Goal: Task Accomplishment & Management: Complete application form

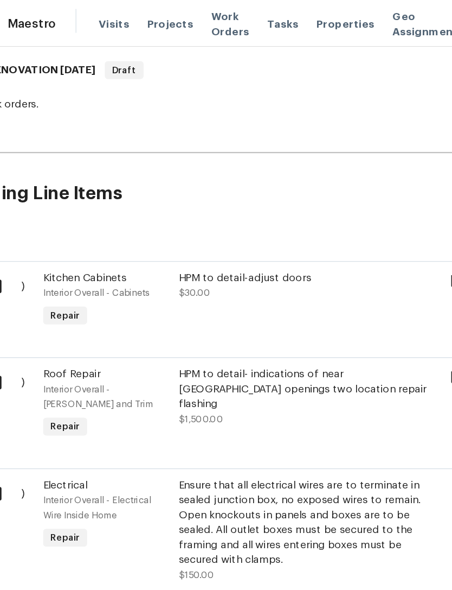
scroll to position [172, 0]
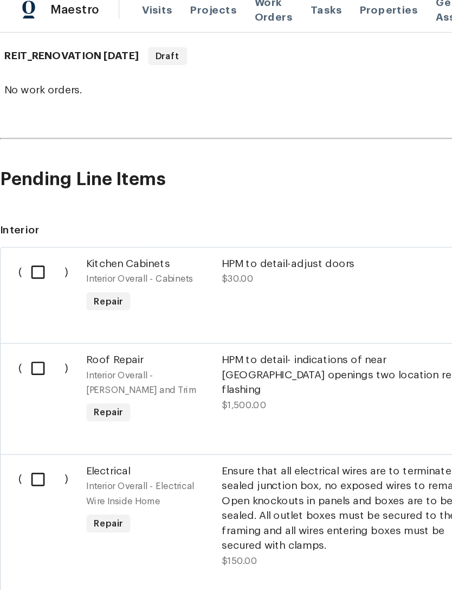
click at [30, 199] on input "checkbox" at bounding box center [31, 208] width 31 height 23
checkbox input "true"
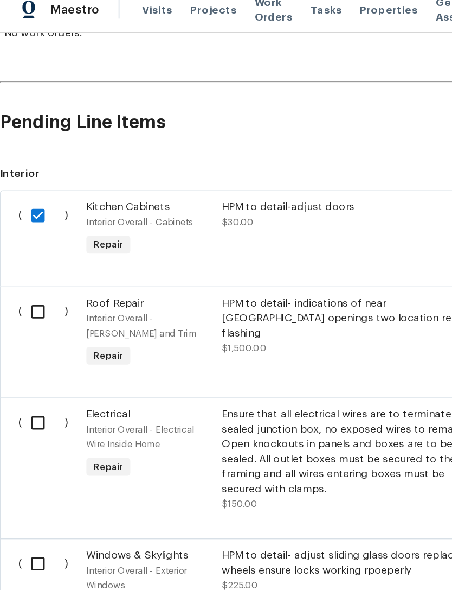
scroll to position [213, 0]
click at [30, 231] on input "checkbox" at bounding box center [31, 237] width 31 height 23
checkbox input "true"
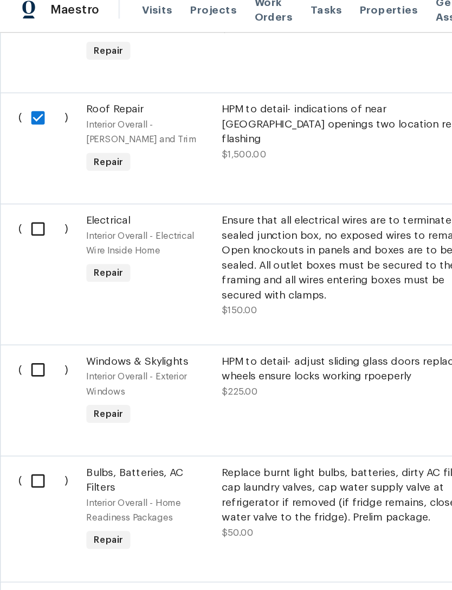
scroll to position [355, 0]
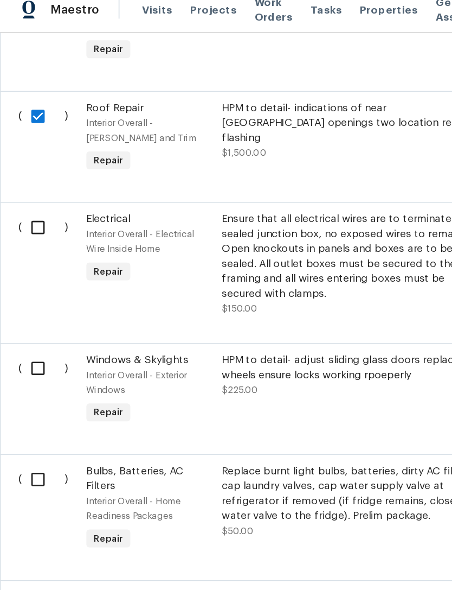
click at [28, 168] on input "checkbox" at bounding box center [31, 175] width 31 height 23
checkbox input "true"
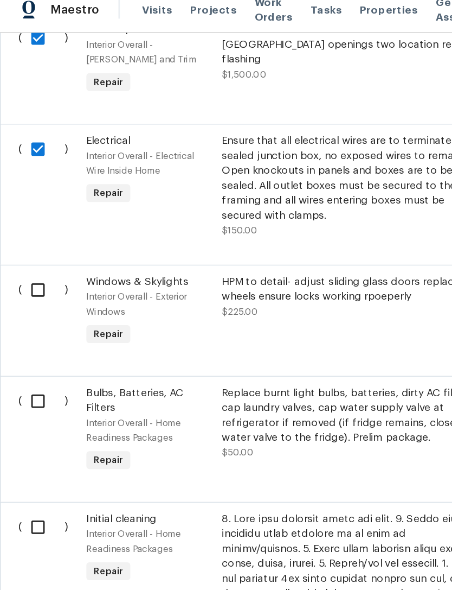
scroll to position [412, 0]
click at [25, 215] on input "checkbox" at bounding box center [31, 221] width 31 height 23
checkbox input "true"
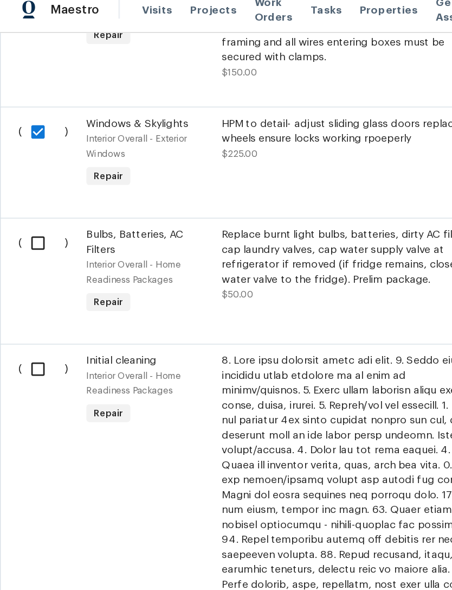
scroll to position [527, 0]
click at [28, 185] on input "checkbox" at bounding box center [31, 187] width 31 height 23
checkbox input "true"
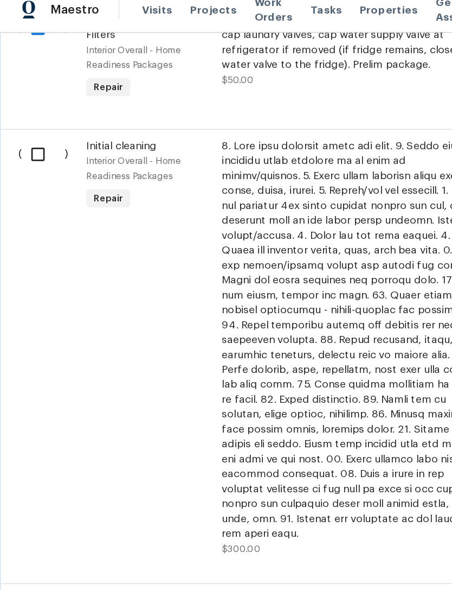
scroll to position [684, 0]
click at [28, 121] on input "checkbox" at bounding box center [31, 122] width 31 height 23
checkbox input "true"
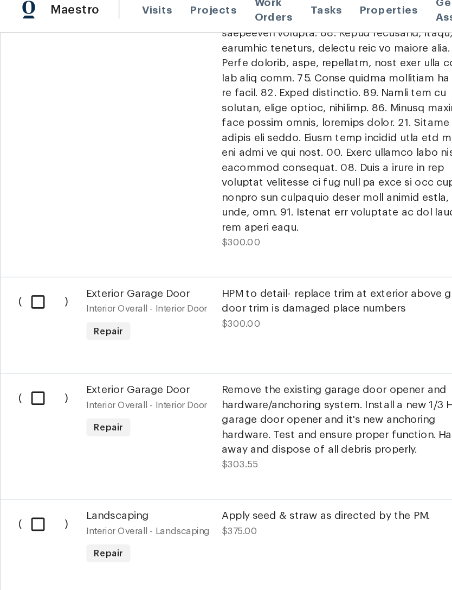
scroll to position [907, 0]
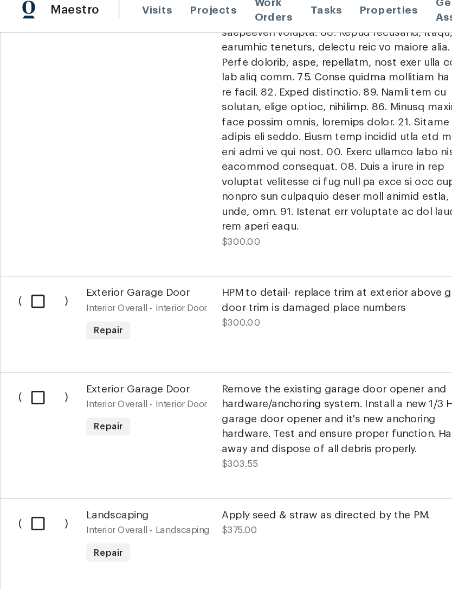
click at [30, 218] on input "checkbox" at bounding box center [31, 229] width 31 height 23
checkbox input "true"
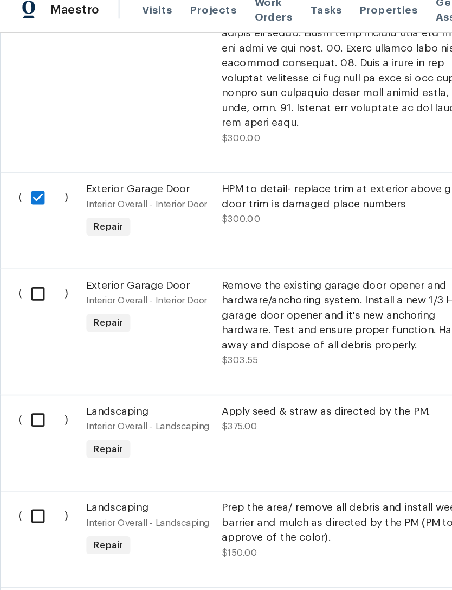
scroll to position [984, 0]
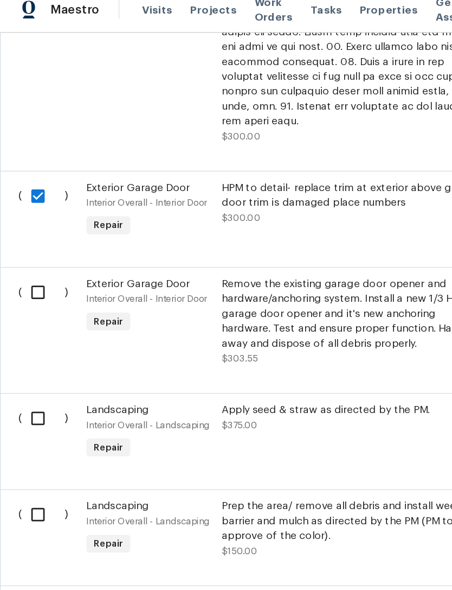
click at [28, 212] on input "checkbox" at bounding box center [31, 223] width 31 height 23
checkbox input "true"
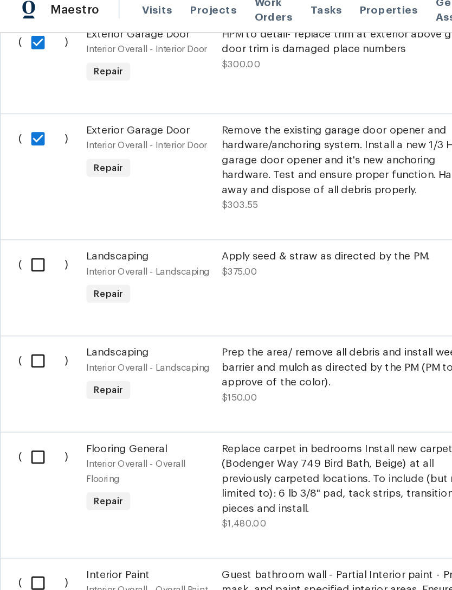
scroll to position [1096, 0]
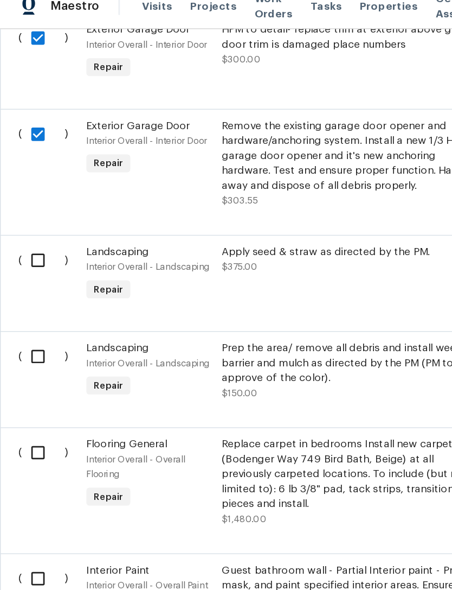
click at [30, 191] on input "checkbox" at bounding box center [31, 202] width 31 height 23
checkbox input "true"
click at [31, 261] on input "checkbox" at bounding box center [31, 272] width 31 height 23
checkbox input "true"
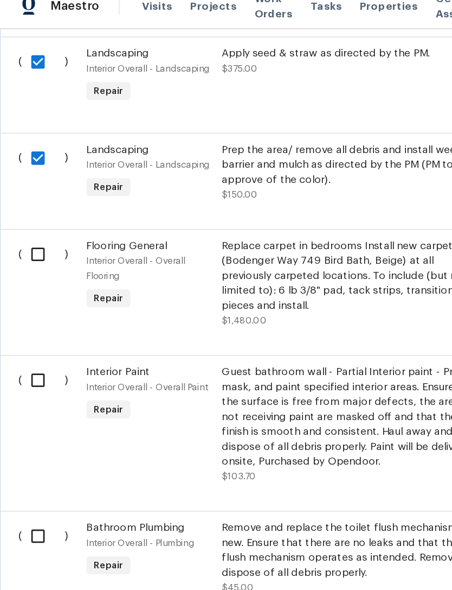
scroll to position [1241, 0]
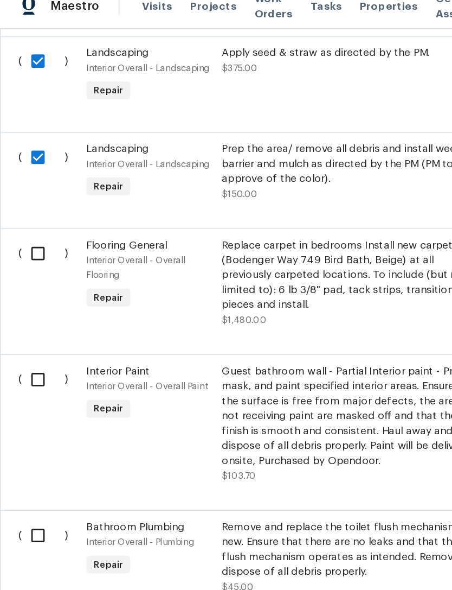
click at [27, 186] on input "checkbox" at bounding box center [31, 197] width 31 height 23
click at [25, 186] on input "checkbox" at bounding box center [31, 197] width 31 height 23
checkbox input "false"
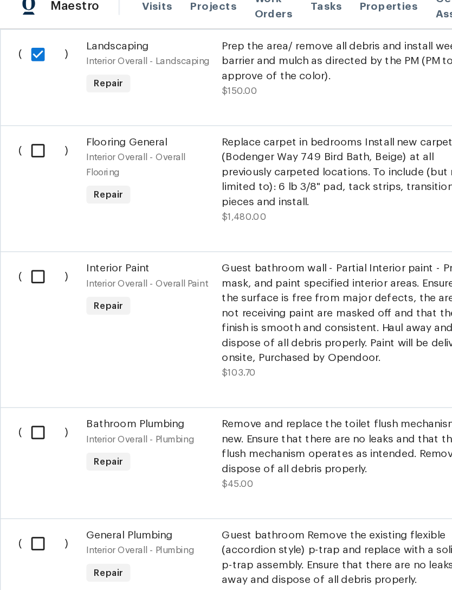
scroll to position [1317, 0]
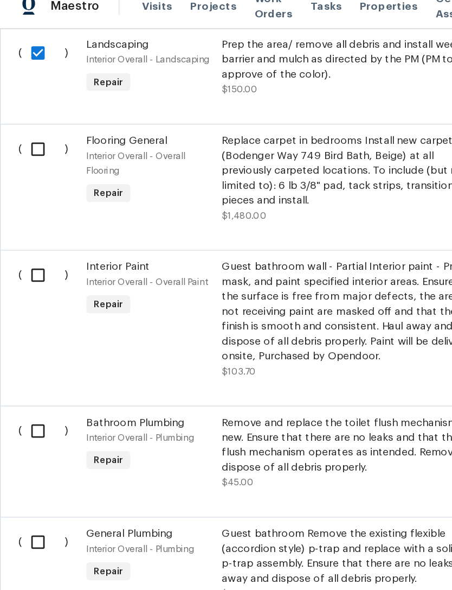
click at [25, 202] on input "checkbox" at bounding box center [31, 213] width 31 height 23
checkbox input "true"
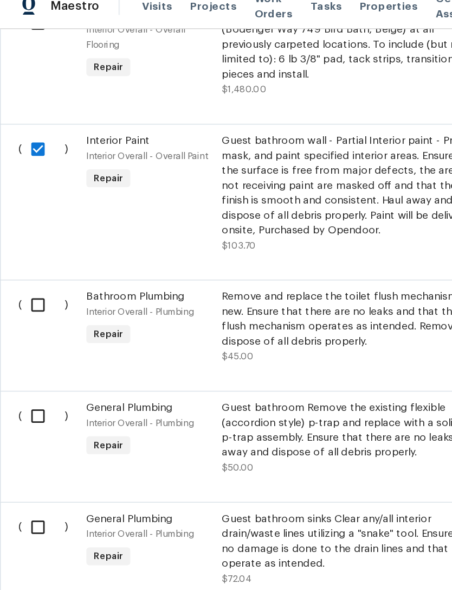
scroll to position [1409, 0]
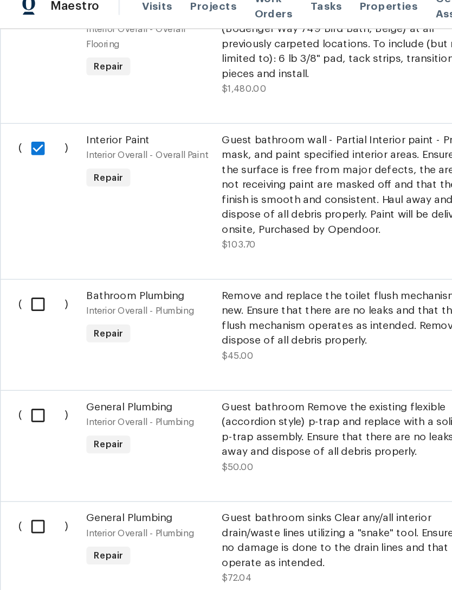
click at [29, 223] on input "checkbox" at bounding box center [31, 234] width 31 height 23
checkbox input "true"
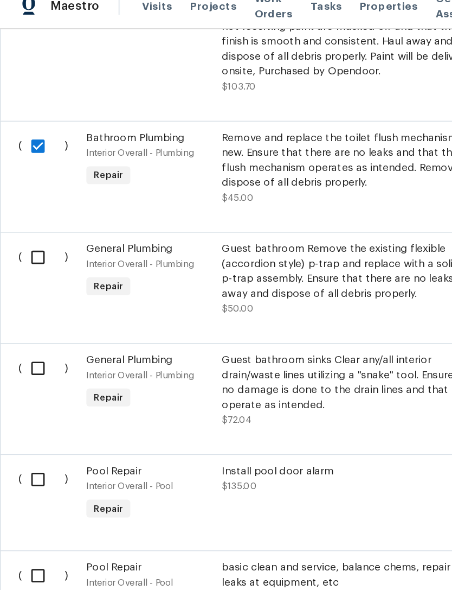
scroll to position [1524, 0]
click at [29, 270] on input "checkbox" at bounding box center [31, 281] width 31 height 23
checkbox input "true"
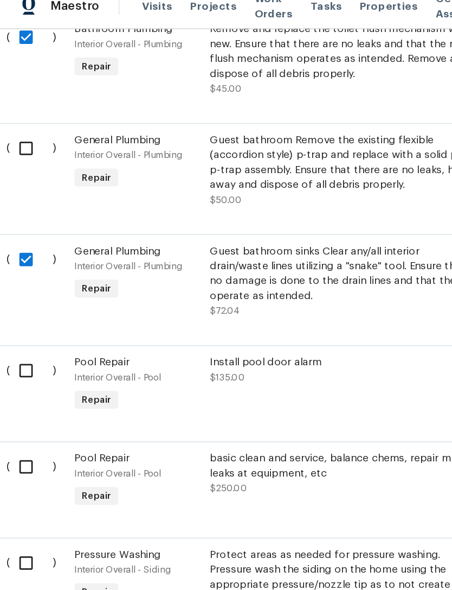
scroll to position [1610, 9]
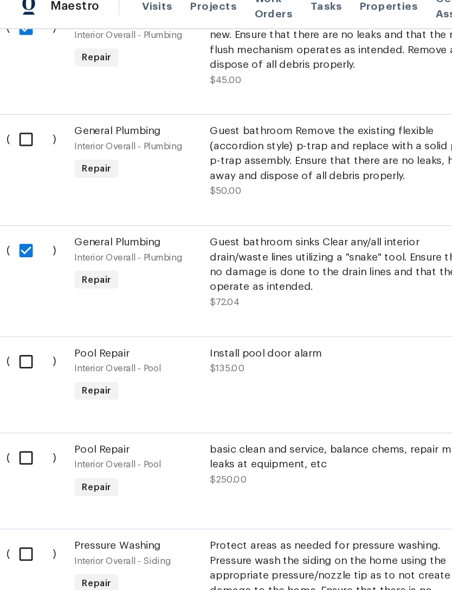
click at [23, 265] on input "checkbox" at bounding box center [23, 276] width 31 height 23
checkbox input "true"
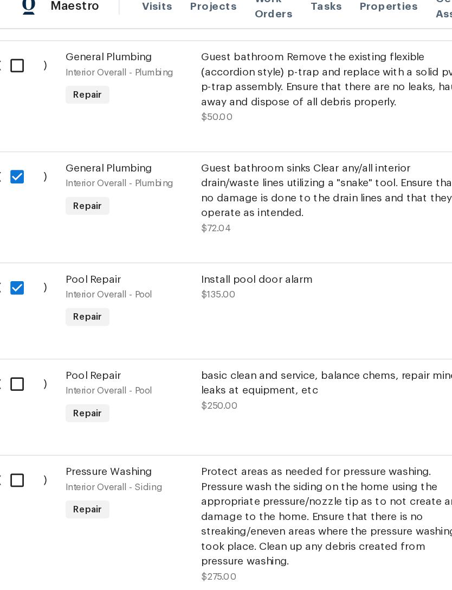
scroll to position [1675, 18]
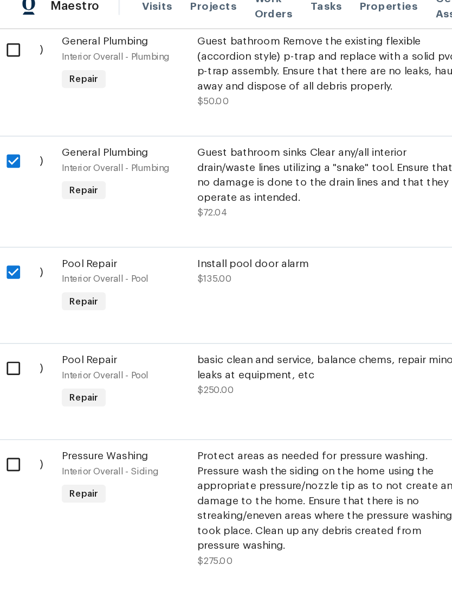
click at [12, 270] on input "checkbox" at bounding box center [13, 281] width 31 height 23
checkbox input "true"
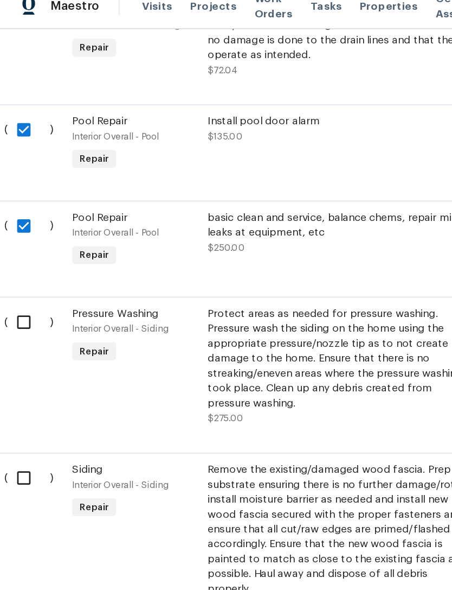
scroll to position [1778, 10]
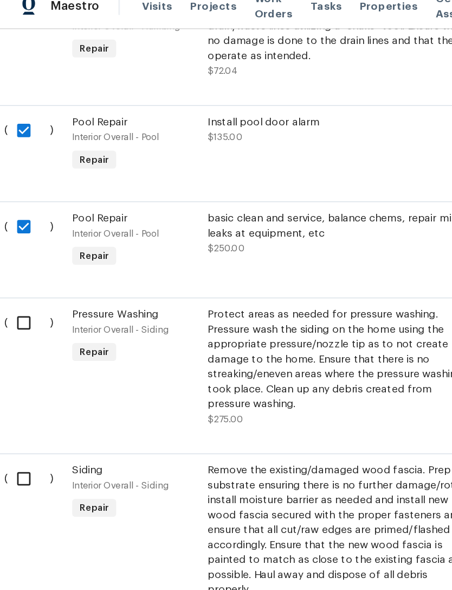
click at [14, 237] on input "checkbox" at bounding box center [21, 248] width 31 height 23
checkbox input "true"
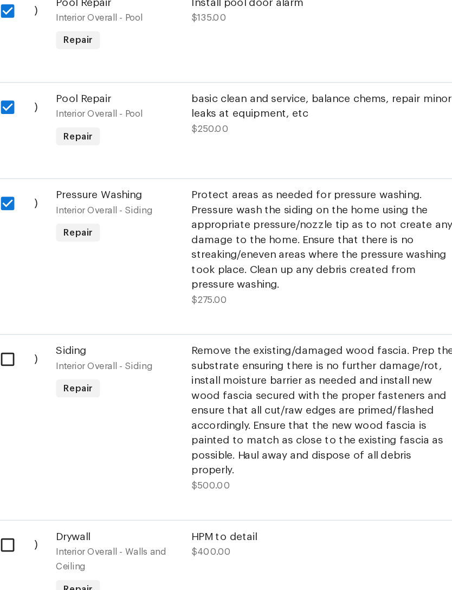
scroll to position [1778, 0]
click at [16, 350] on input "checkbox" at bounding box center [31, 361] width 31 height 23
checkbox input "true"
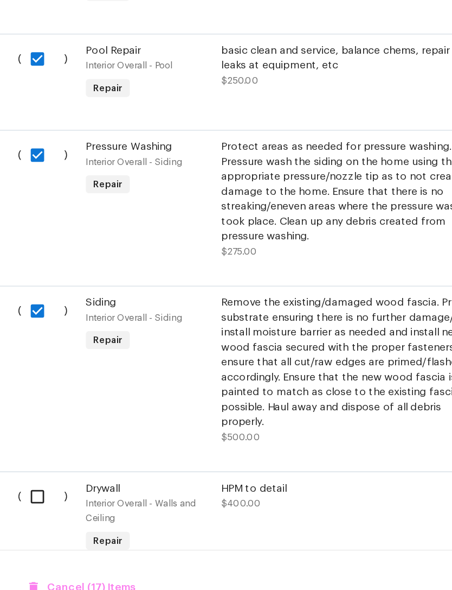
scroll to position [35, 0]
click at [27, 485] on input "checkbox" at bounding box center [31, 496] width 31 height 23
checkbox input "true"
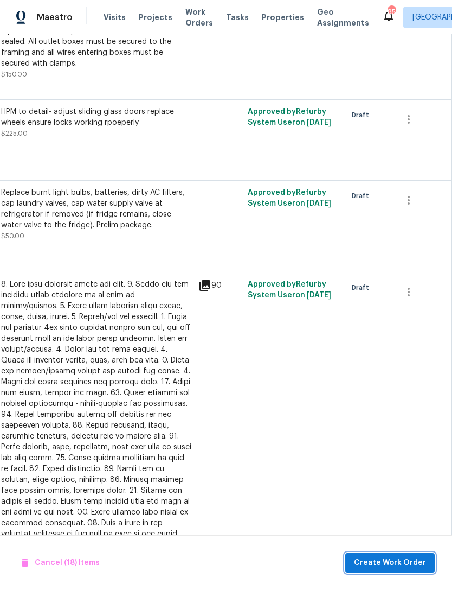
click at [385, 560] on span "Create Work Order" at bounding box center [390, 563] width 72 height 14
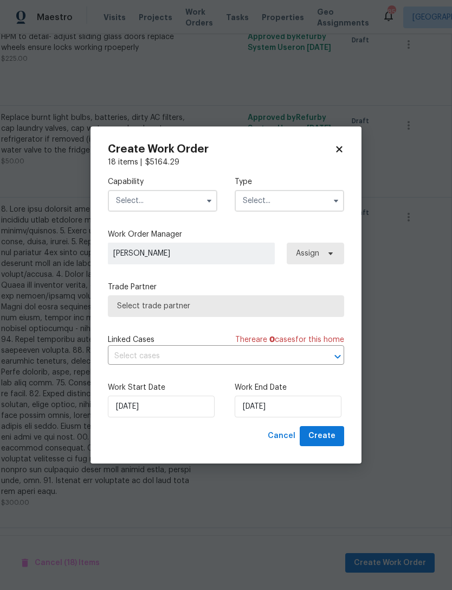
click at [174, 201] on input "text" at bounding box center [163, 201] width 110 height 22
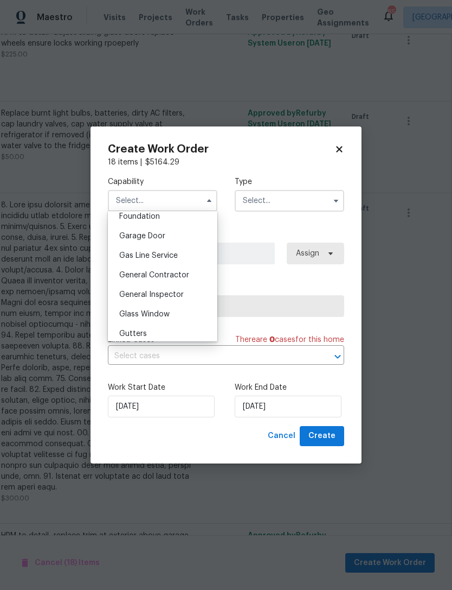
scroll to position [470, 0]
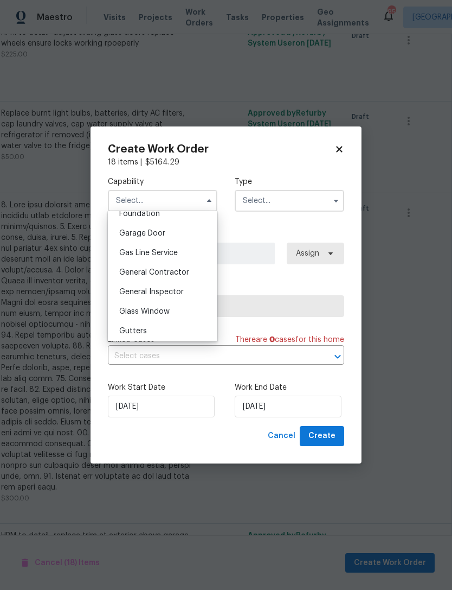
click at [174, 275] on span "General Contractor" at bounding box center [154, 273] width 70 height 8
type input "General Contractor"
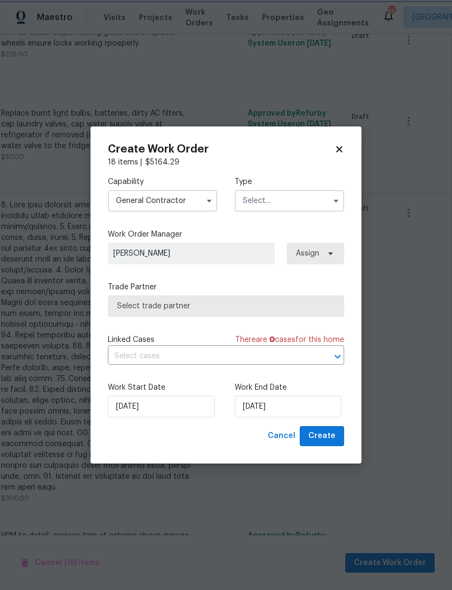
scroll to position [35, 0]
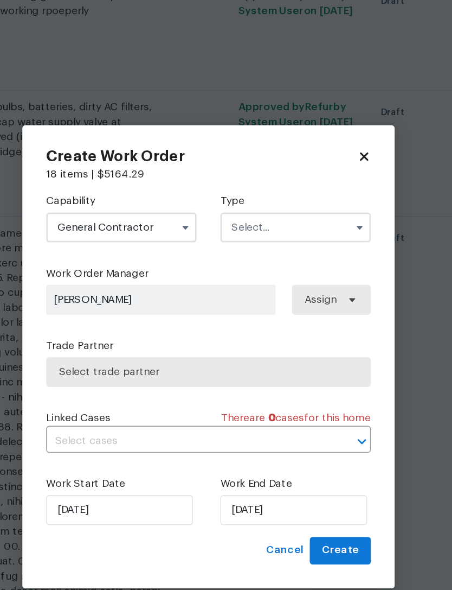
click at [235, 190] on input "text" at bounding box center [290, 201] width 110 height 22
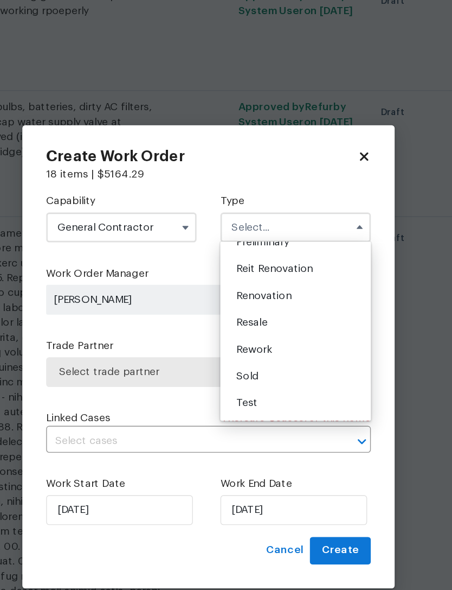
scroll to position [246, 0]
click at [238, 221] on div "Reit Renovation" at bounding box center [290, 231] width 104 height 20
type input "Reit Renovation"
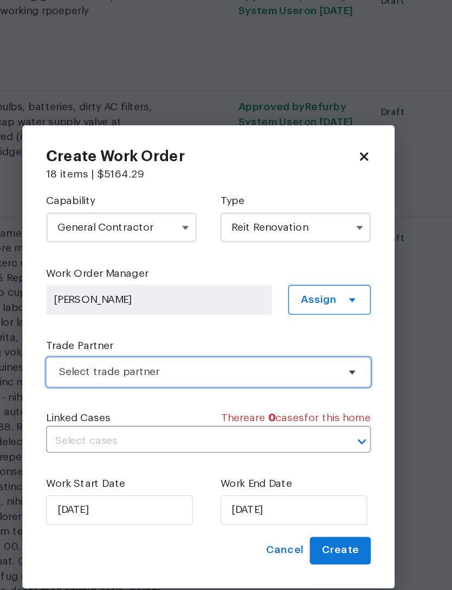
click at [177, 301] on span "Select trade partner" at bounding box center [218, 306] width 202 height 11
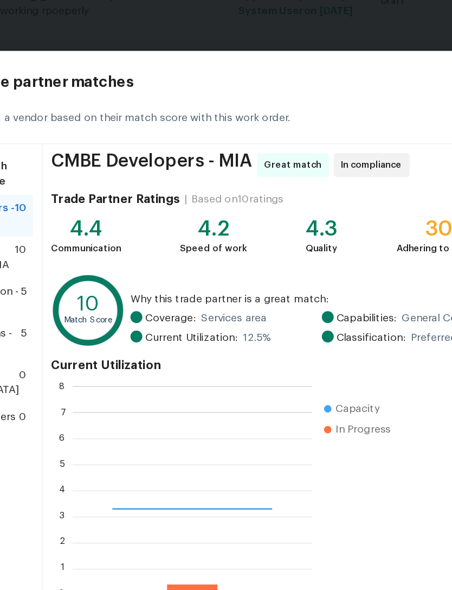
scroll to position [152, 175]
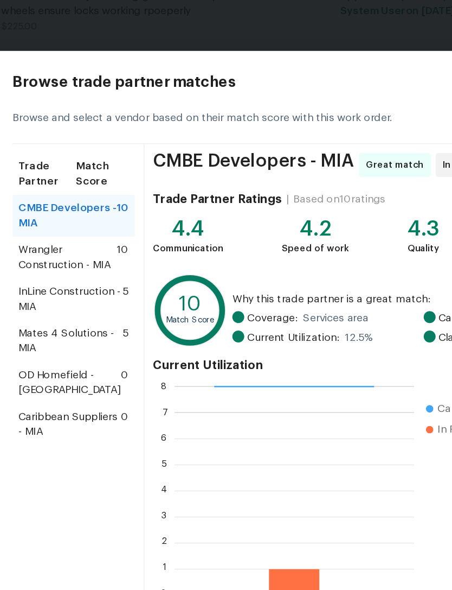
click at [44, 278] on span "Mates 4 Solutions - MIA" at bounding box center [52, 283] width 76 height 22
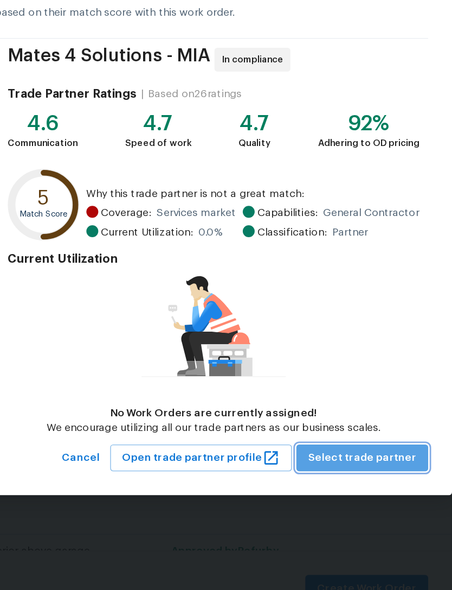
click at [348, 461] on span "Select trade partner" at bounding box center [387, 468] width 79 height 14
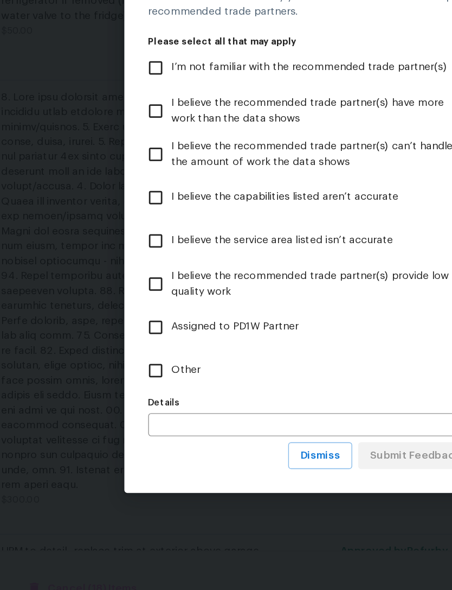
click at [116, 393] on input "Other" at bounding box center [113, 404] width 23 height 23
checkbox input "true"
click at [306, 459] on span "Submit Feedback" at bounding box center [303, 466] width 66 height 14
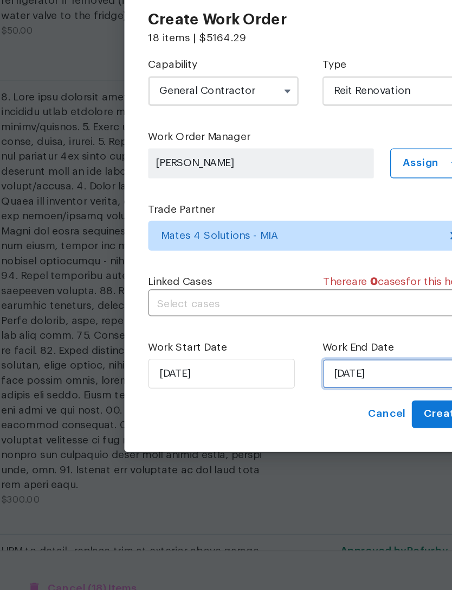
click at [288, 395] on input "[DATE]" at bounding box center [288, 406] width 107 height 22
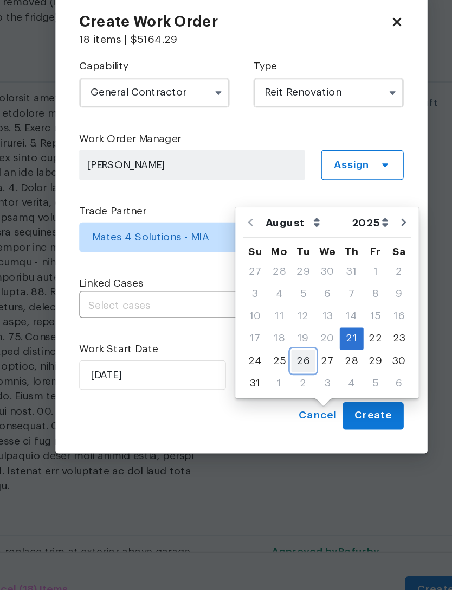
click at [263, 388] on div "26" at bounding box center [271, 395] width 17 height 15
type input "[DATE]"
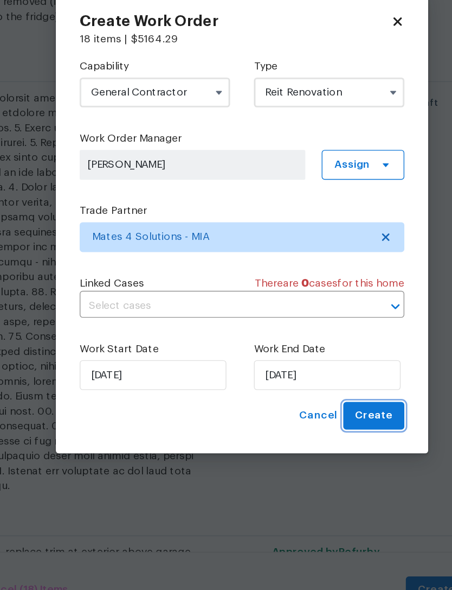
click at [309, 429] on span "Create" at bounding box center [322, 436] width 27 height 14
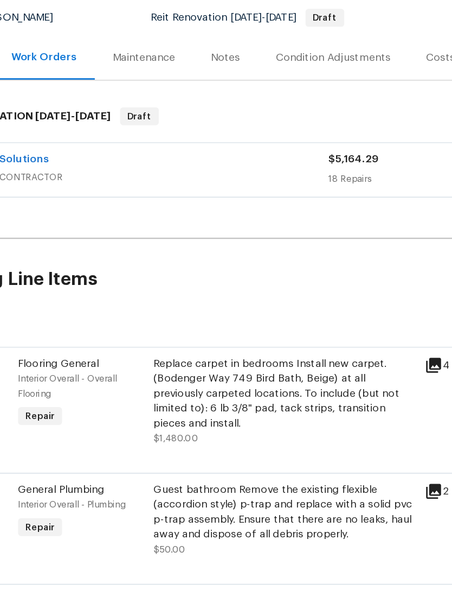
scroll to position [3, 0]
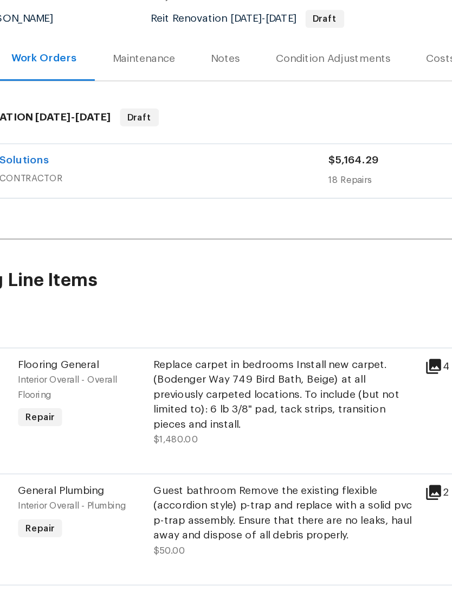
click at [237, 313] on h2 "Pending Line Items" at bounding box center [273, 338] width 546 height 50
click at [236, 313] on h2 "Pending Line Items" at bounding box center [273, 338] width 546 height 50
click at [229, 313] on h2 "Pending Line Items" at bounding box center [273, 338] width 546 height 50
click at [223, 313] on h2 "Pending Line Items" at bounding box center [273, 338] width 546 height 50
click at [220, 313] on h2 "Pending Line Items" at bounding box center [273, 338] width 546 height 50
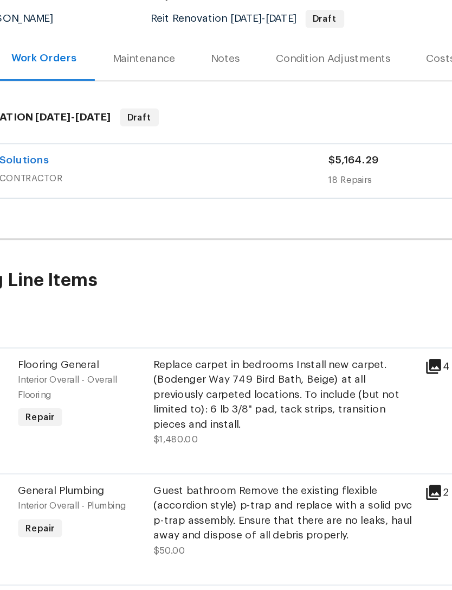
scroll to position [0, 0]
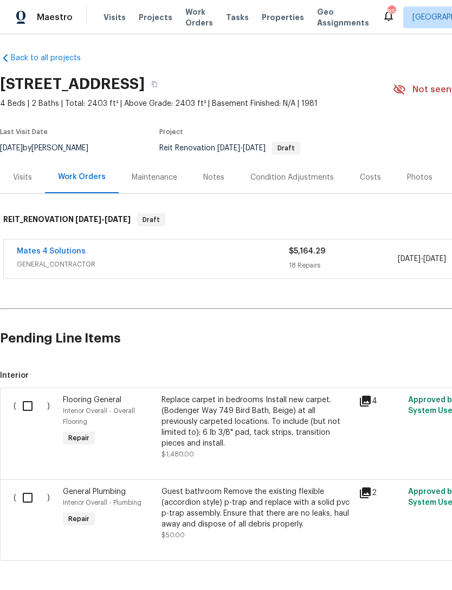
click at [147, 22] on span "Projects" at bounding box center [156, 17] width 34 height 11
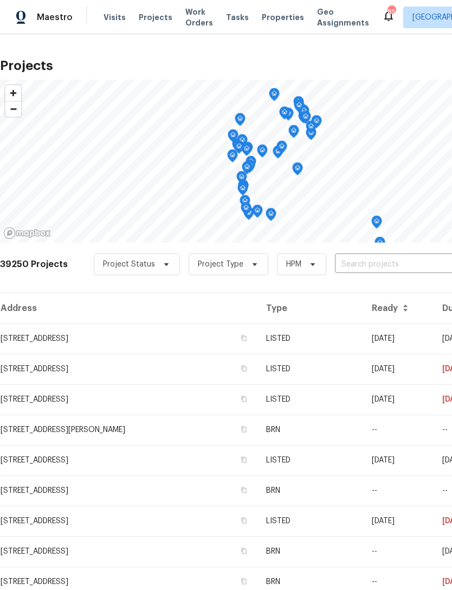
click at [388, 265] on input "text" at bounding box center [397, 264] width 124 height 17
type input "6154"
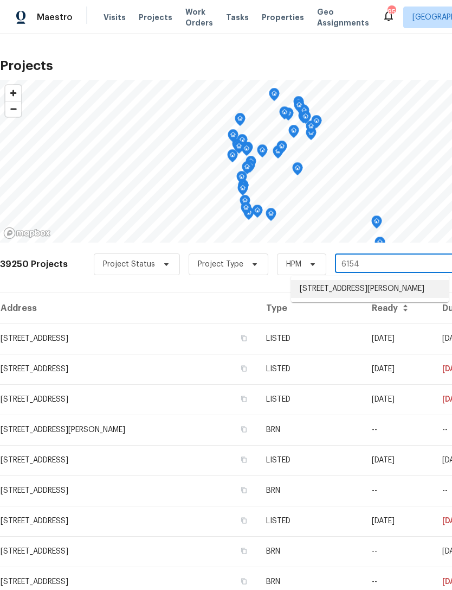
click at [354, 288] on li "[STREET_ADDRESS][PERSON_NAME]" at bounding box center [370, 289] width 158 height 18
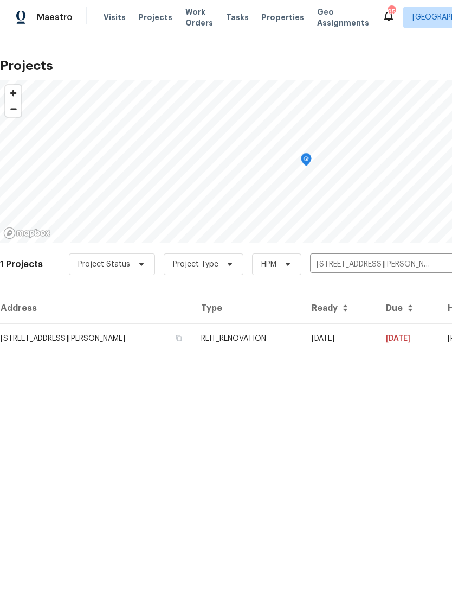
click at [296, 334] on td "REIT_RENOVATION" at bounding box center [248, 338] width 111 height 30
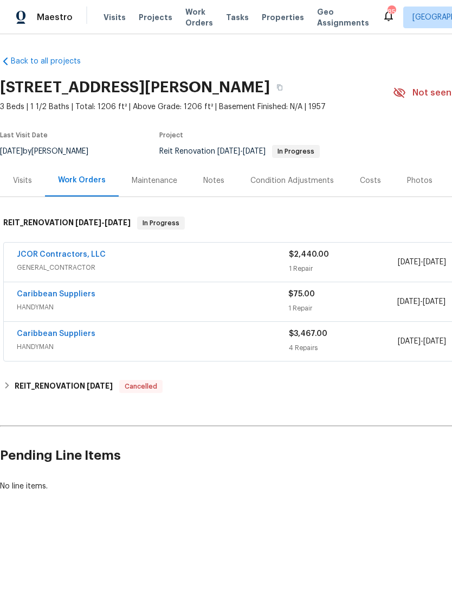
click at [244, 259] on div "JCOR Contractors, LLC" at bounding box center [153, 255] width 272 height 13
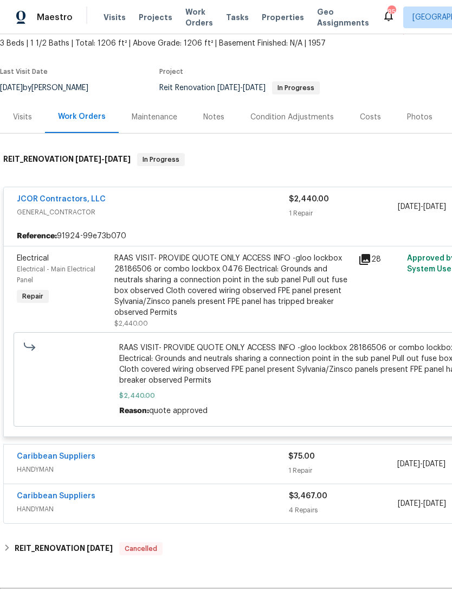
scroll to position [67, 0]
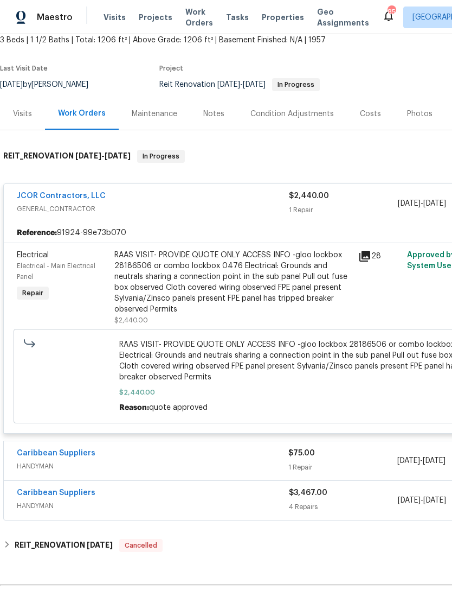
click at [282, 298] on div "RAAS VISIT- PROVIDE QUOTE ONLY ACCESS INFO -gloo lockbox 28186506 or combo lock…" at bounding box center [233, 282] width 238 height 65
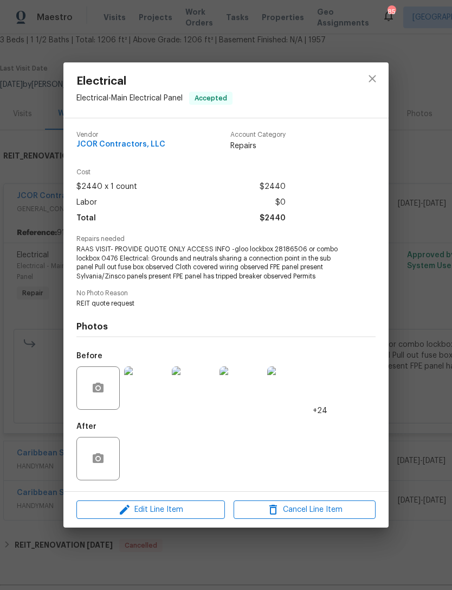
click at [154, 386] on img at bounding box center [145, 387] width 43 height 43
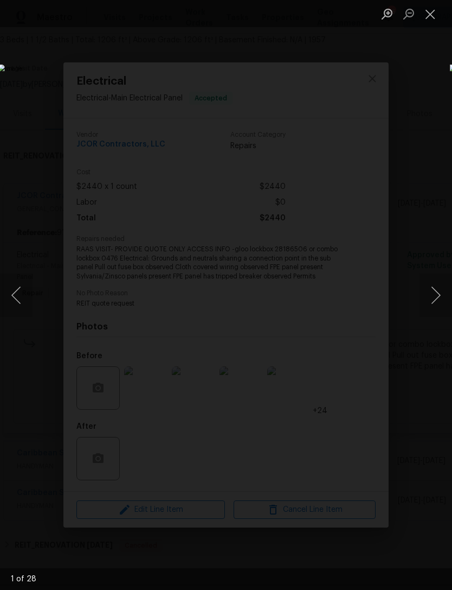
click at [435, 293] on button "Next image" at bounding box center [436, 294] width 33 height 43
click at [434, 298] on button "Next image" at bounding box center [436, 294] width 33 height 43
click at [432, 295] on button "Next image" at bounding box center [436, 294] width 33 height 43
click at [427, 298] on button "Next image" at bounding box center [436, 294] width 33 height 43
click at [430, 295] on button "Next image" at bounding box center [436, 294] width 33 height 43
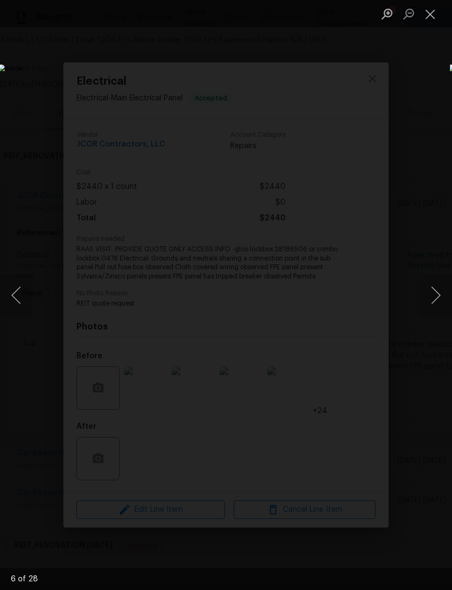
click at [430, 300] on button "Next image" at bounding box center [436, 294] width 33 height 43
click at [430, 293] on button "Next image" at bounding box center [436, 294] width 33 height 43
click at [429, 16] on button "Close lightbox" at bounding box center [431, 13] width 22 height 19
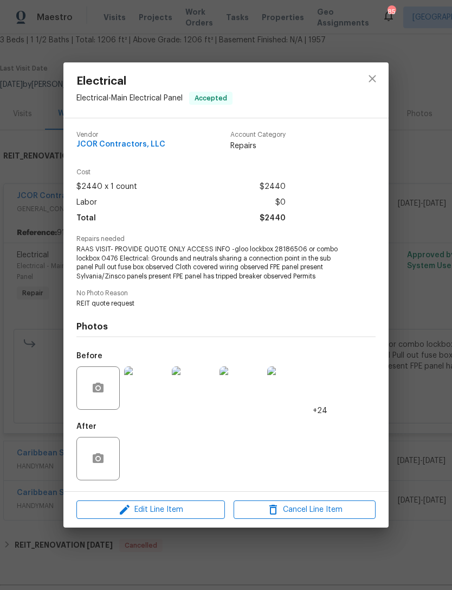
scroll to position [0, 0]
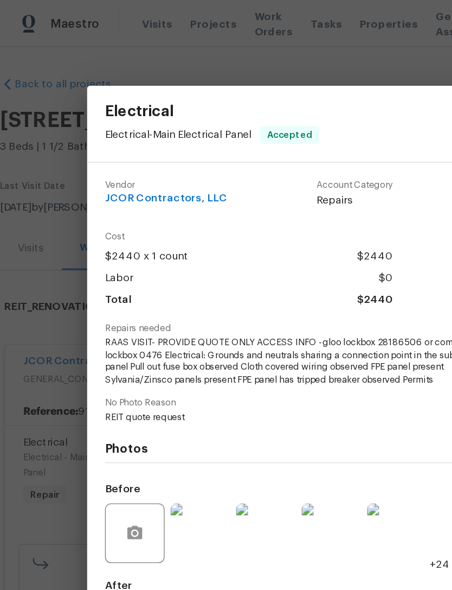
click at [214, 47] on div "Electrical Electrical - Main Electrical Panel Accepted Vendor JCOR Contractors,…" at bounding box center [226, 295] width 452 height 590
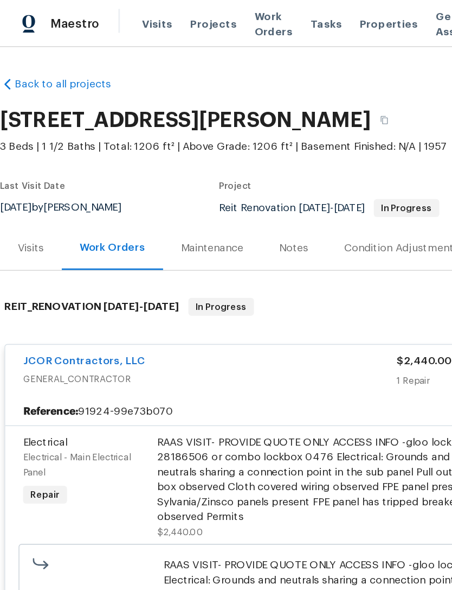
click at [149, 16] on span "Projects" at bounding box center [156, 17] width 34 height 11
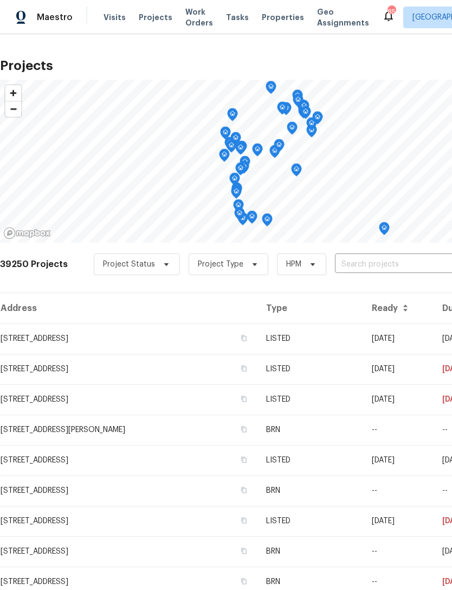
click at [377, 266] on input "text" at bounding box center [397, 264] width 124 height 17
type input "9730"
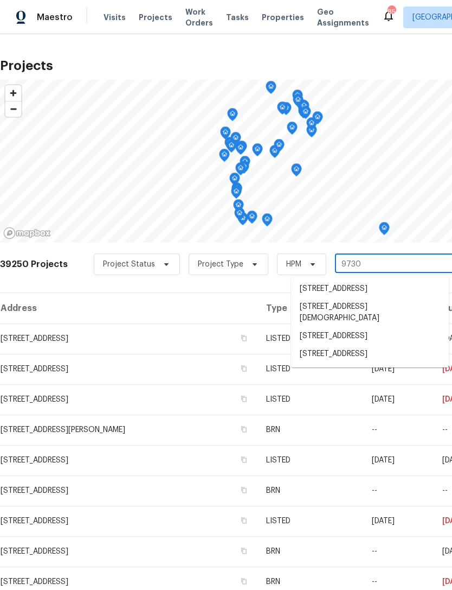
click at [373, 363] on li "[STREET_ADDRESS]" at bounding box center [370, 354] width 158 height 18
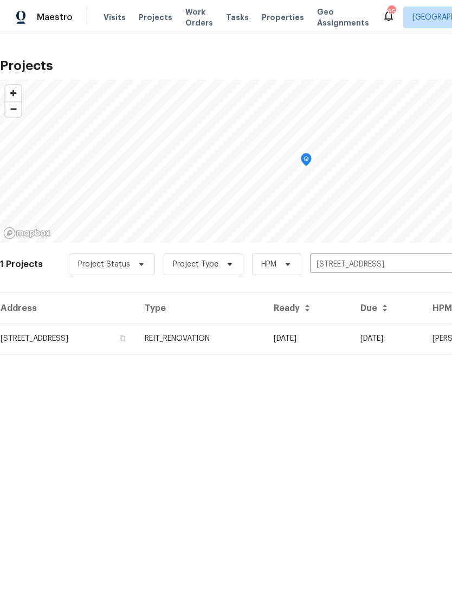
click at [265, 340] on td "REIT_RENOVATION" at bounding box center [200, 338] width 129 height 30
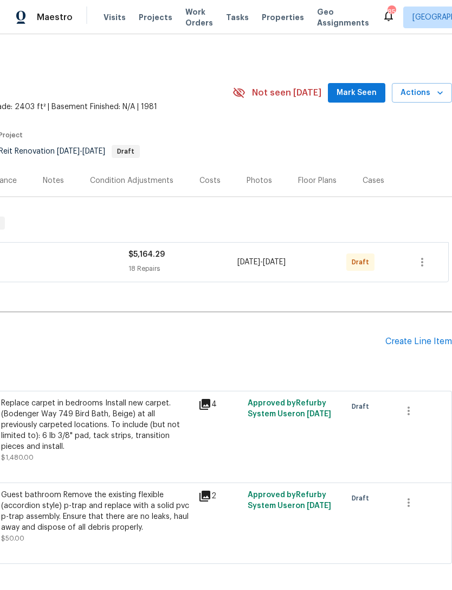
scroll to position [0, 161]
click at [424, 260] on icon "button" at bounding box center [422, 262] width 13 height 13
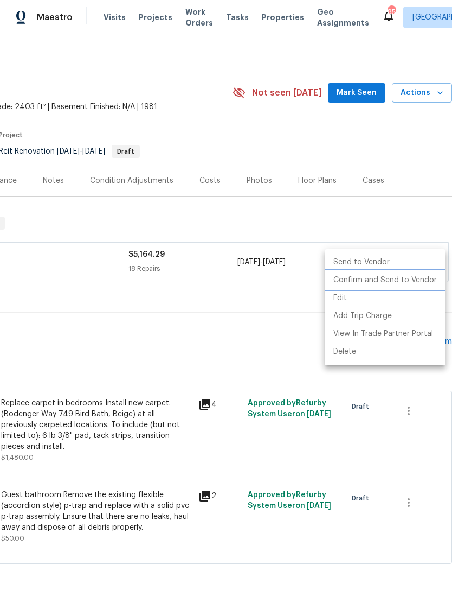
click at [384, 282] on li "Confirm and Send to Vendor" at bounding box center [385, 280] width 121 height 18
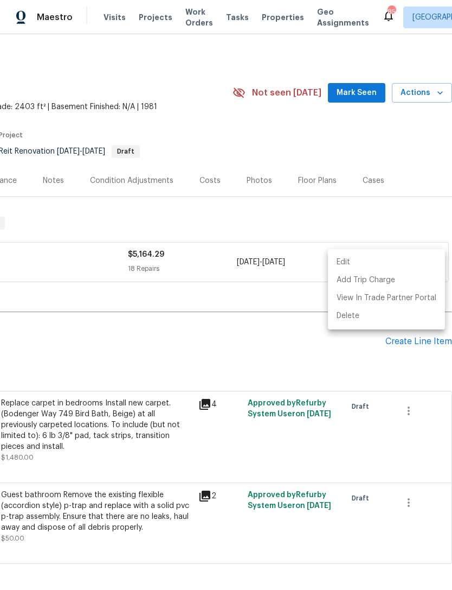
click at [296, 342] on div at bounding box center [226, 295] width 452 height 590
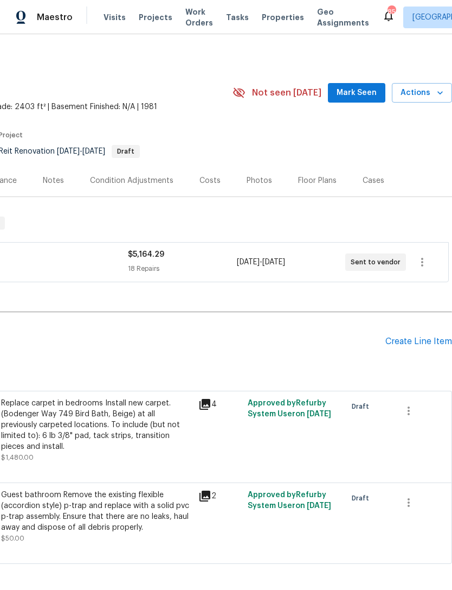
click at [267, 21] on span "Properties" at bounding box center [283, 17] width 42 height 11
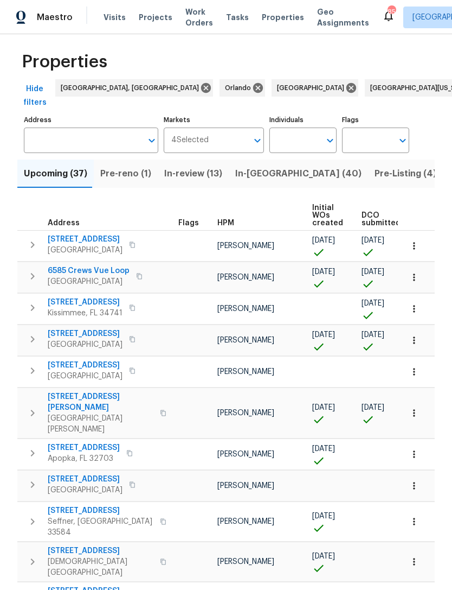
scroll to position [7, 0]
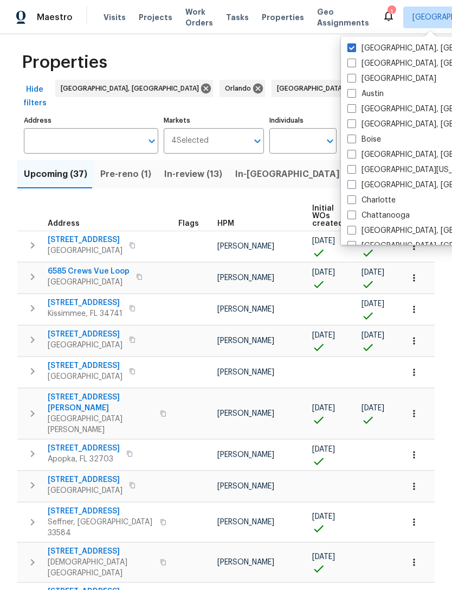
click at [351, 43] on span at bounding box center [352, 47] width 9 height 9
click at [351, 43] on input "[GEOGRAPHIC_DATA], [GEOGRAPHIC_DATA]" at bounding box center [351, 46] width 7 height 7
click at [351, 47] on span at bounding box center [352, 47] width 9 height 9
click at [351, 47] on input "[GEOGRAPHIC_DATA], [GEOGRAPHIC_DATA]" at bounding box center [351, 46] width 7 height 7
checkbox input "true"
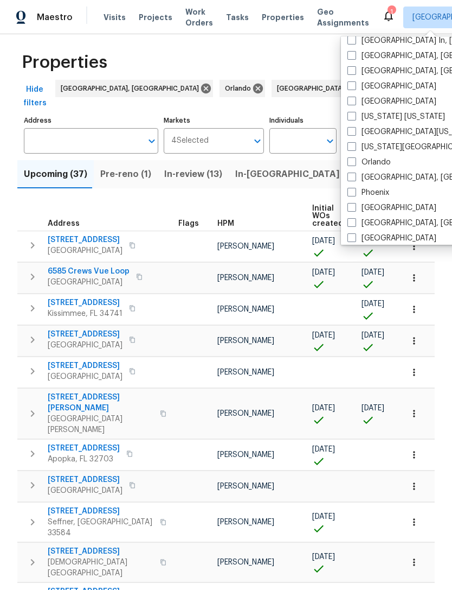
scroll to position [492, 0]
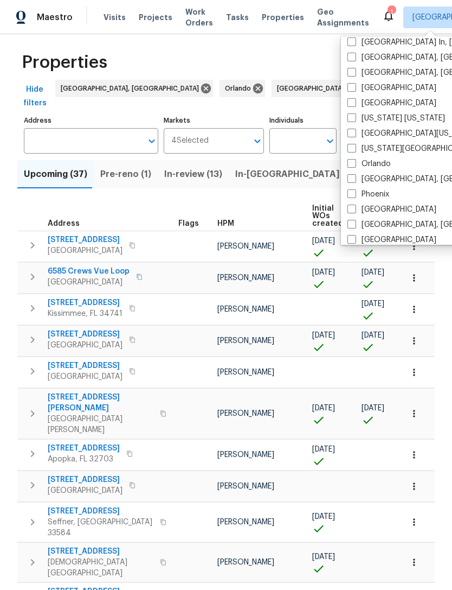
click at [353, 71] on span at bounding box center [352, 72] width 9 height 9
click at [353, 71] on input "[GEOGRAPHIC_DATA], [GEOGRAPHIC_DATA]" at bounding box center [351, 70] width 7 height 7
checkbox input "true"
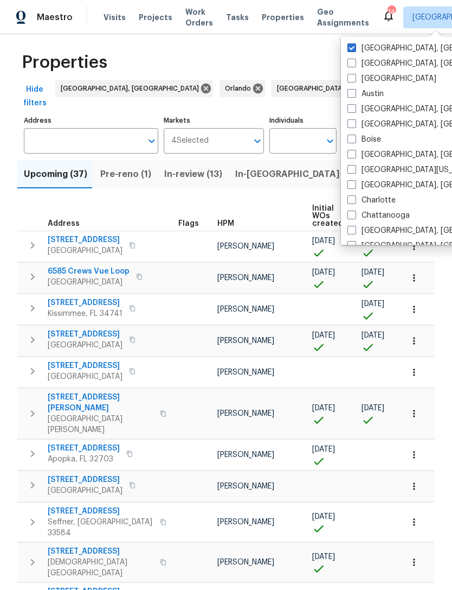
click at [355, 43] on span at bounding box center [352, 47] width 9 height 9
click at [355, 43] on input "[GEOGRAPHIC_DATA], [GEOGRAPHIC_DATA]" at bounding box center [351, 46] width 7 height 7
checkbox input "false"
click at [298, 46] on div "Properties" at bounding box center [226, 62] width 418 height 35
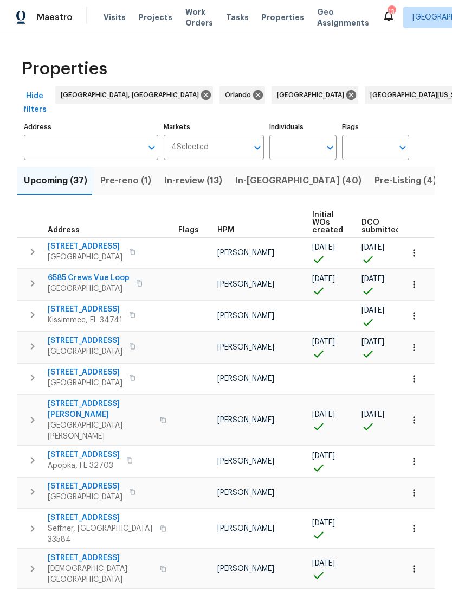
click at [122, 167] on button "Pre-reno (1)" at bounding box center [126, 181] width 64 height 28
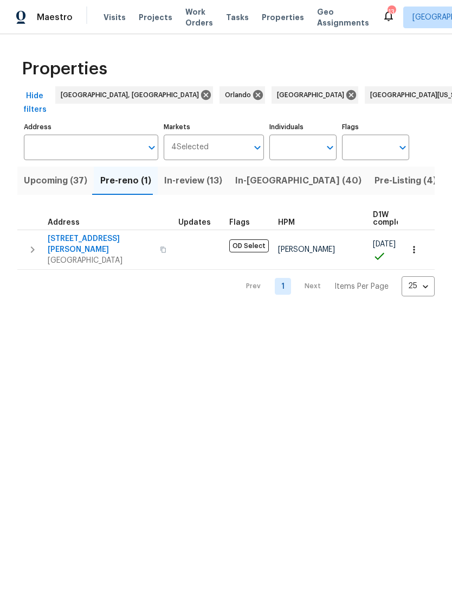
click at [56, 173] on span "Upcoming (37)" at bounding box center [55, 180] width 63 height 15
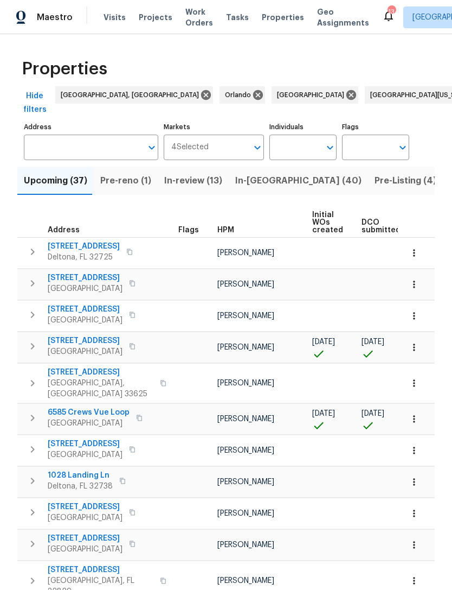
click at [235, 135] on input "Markets" at bounding box center [229, 147] width 40 height 25
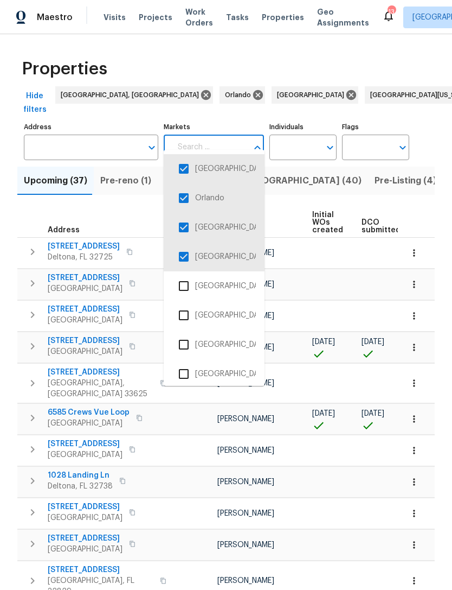
click at [187, 196] on input "checkbox" at bounding box center [184, 198] width 23 height 23
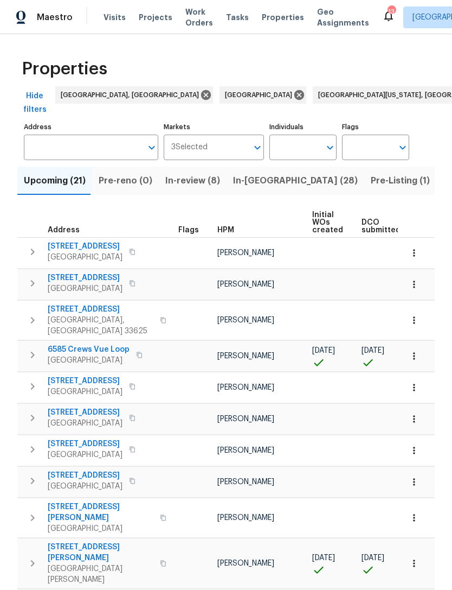
click at [244, 135] on input "Markets" at bounding box center [228, 147] width 41 height 25
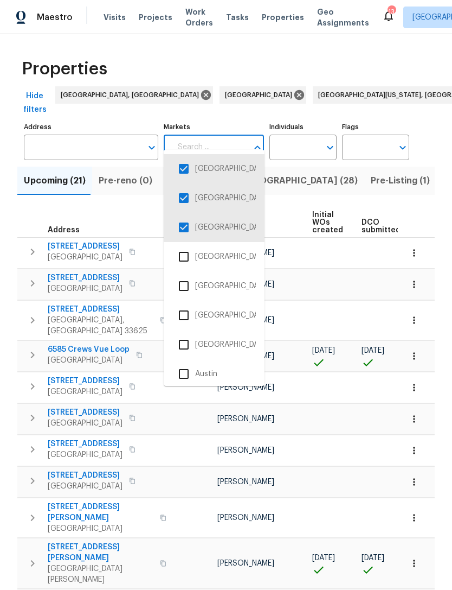
click at [187, 194] on input "checkbox" at bounding box center [184, 198] width 23 height 23
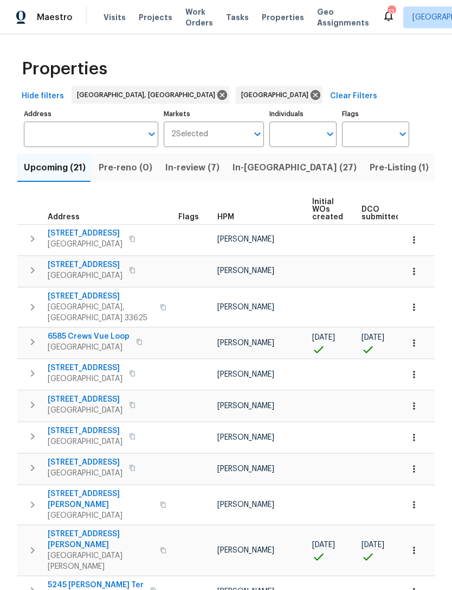
click at [239, 136] on input "Markets" at bounding box center [228, 134] width 40 height 25
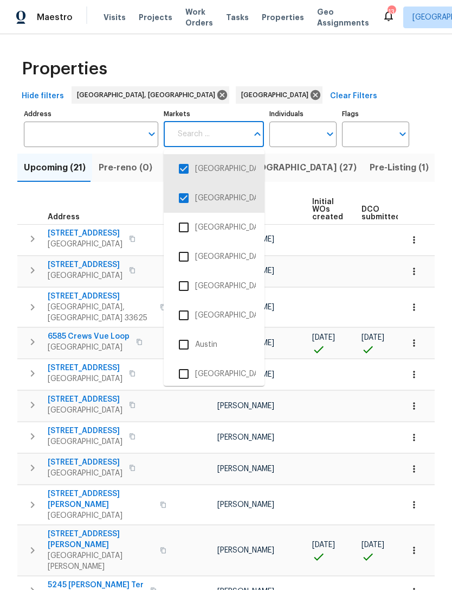
click at [186, 197] on input "checkbox" at bounding box center [184, 198] width 23 height 23
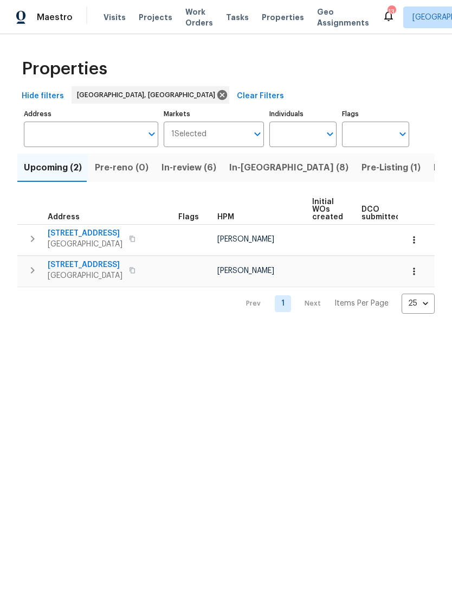
click at [224, 132] on input "Markets" at bounding box center [228, 134] width 42 height 25
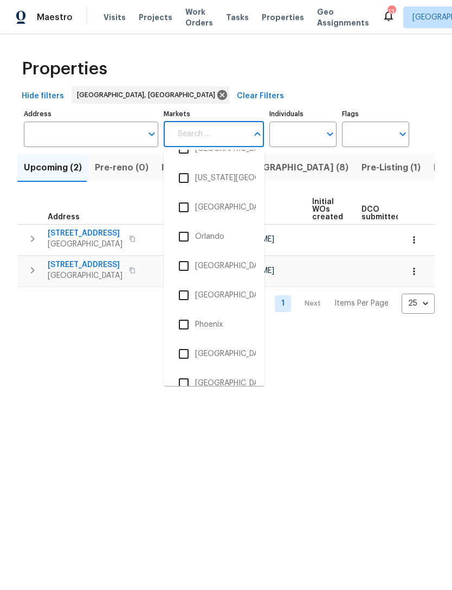
scroll to position [1502, 0]
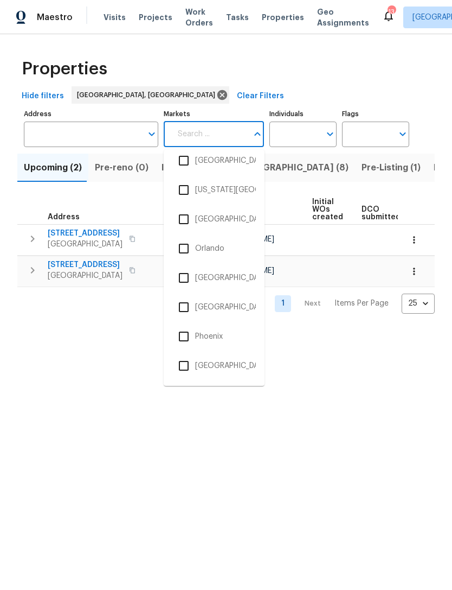
click at [187, 248] on input "checkbox" at bounding box center [184, 248] width 23 height 23
